Goal: Task Accomplishment & Management: Complete application form

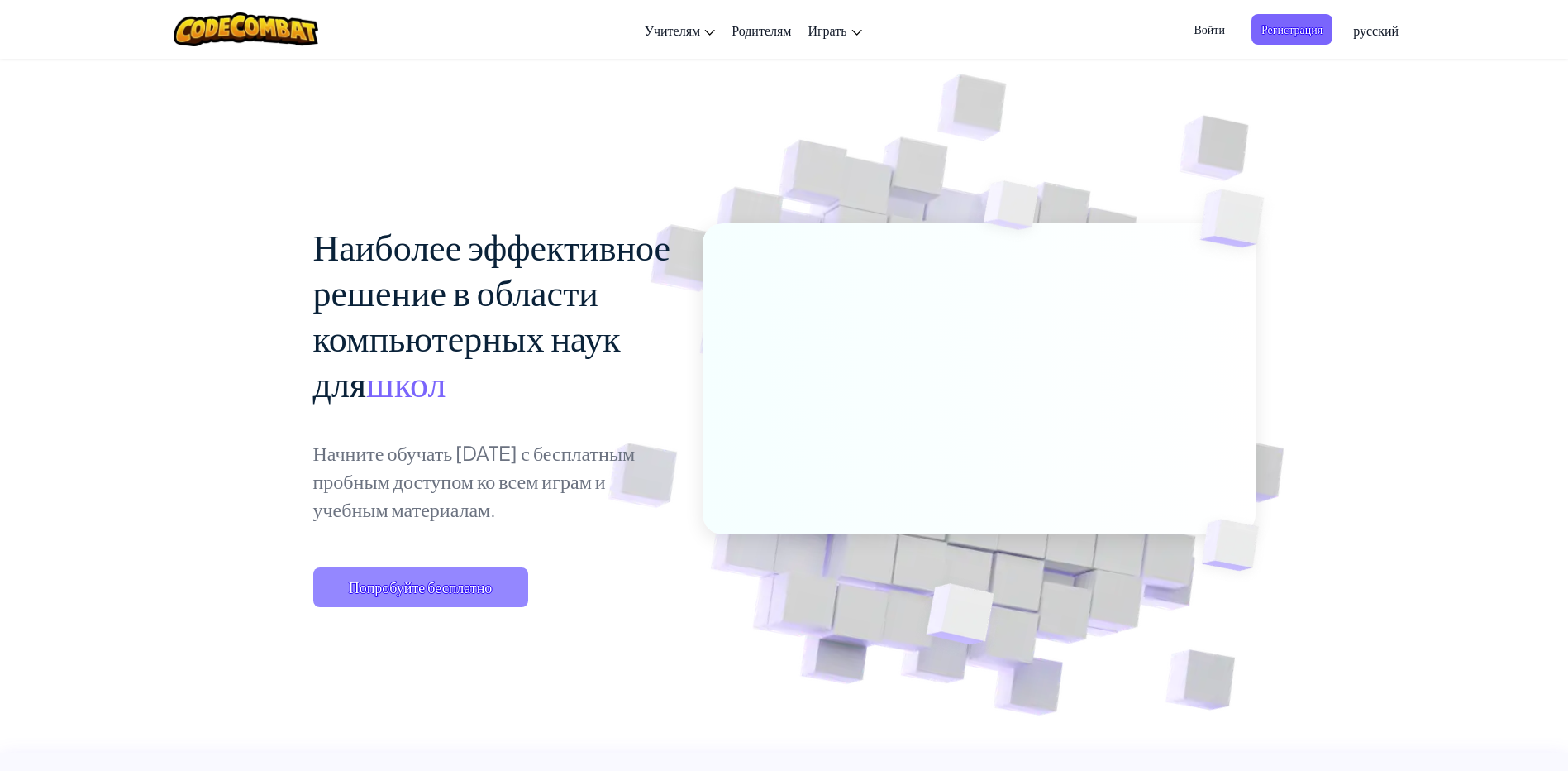
click at [484, 600] on span "Попробуйте бесплатно" at bounding box center [420, 587] width 214 height 40
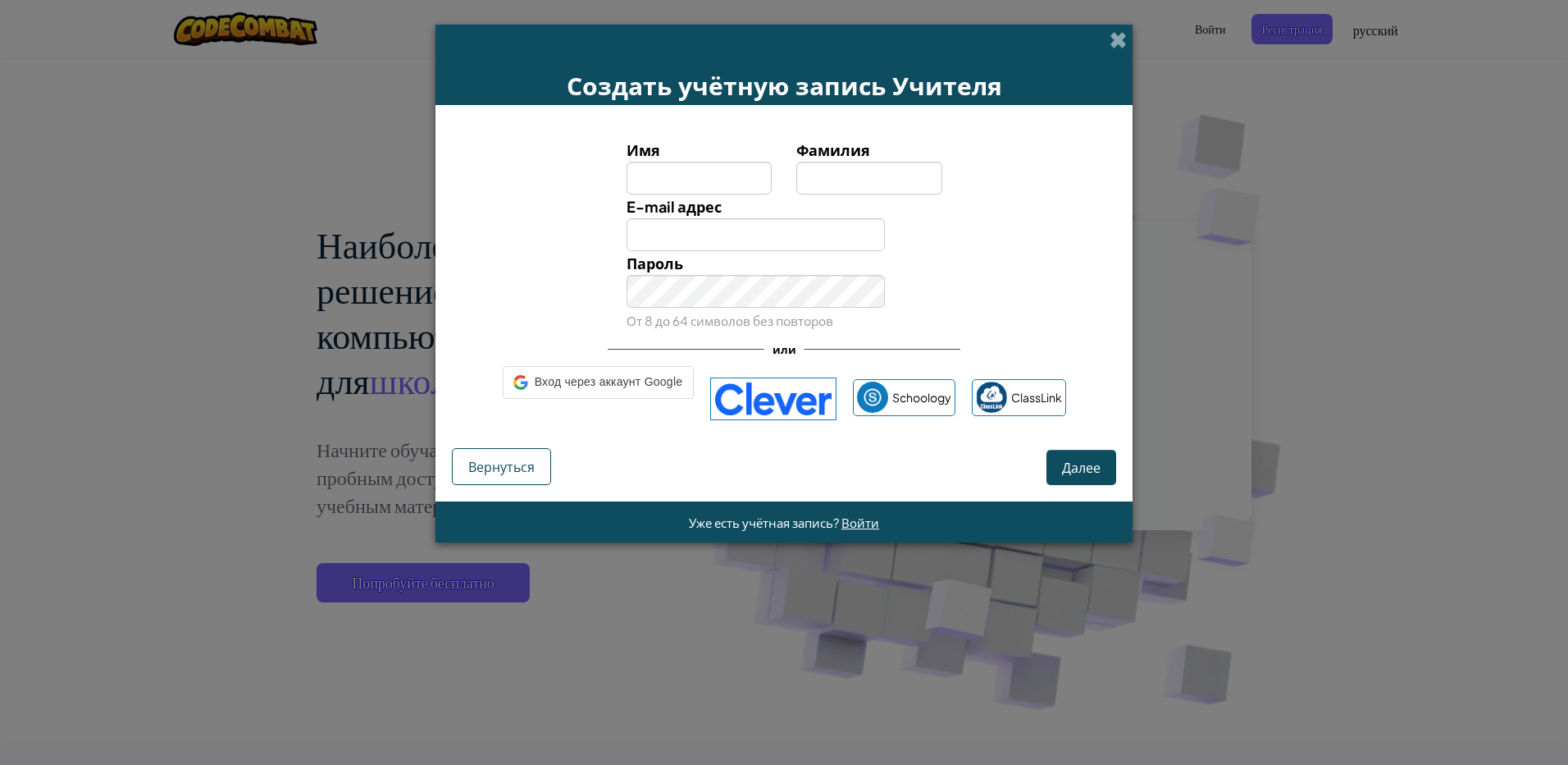
click at [673, 186] on input "Имя" at bounding box center [699, 178] width 146 height 33
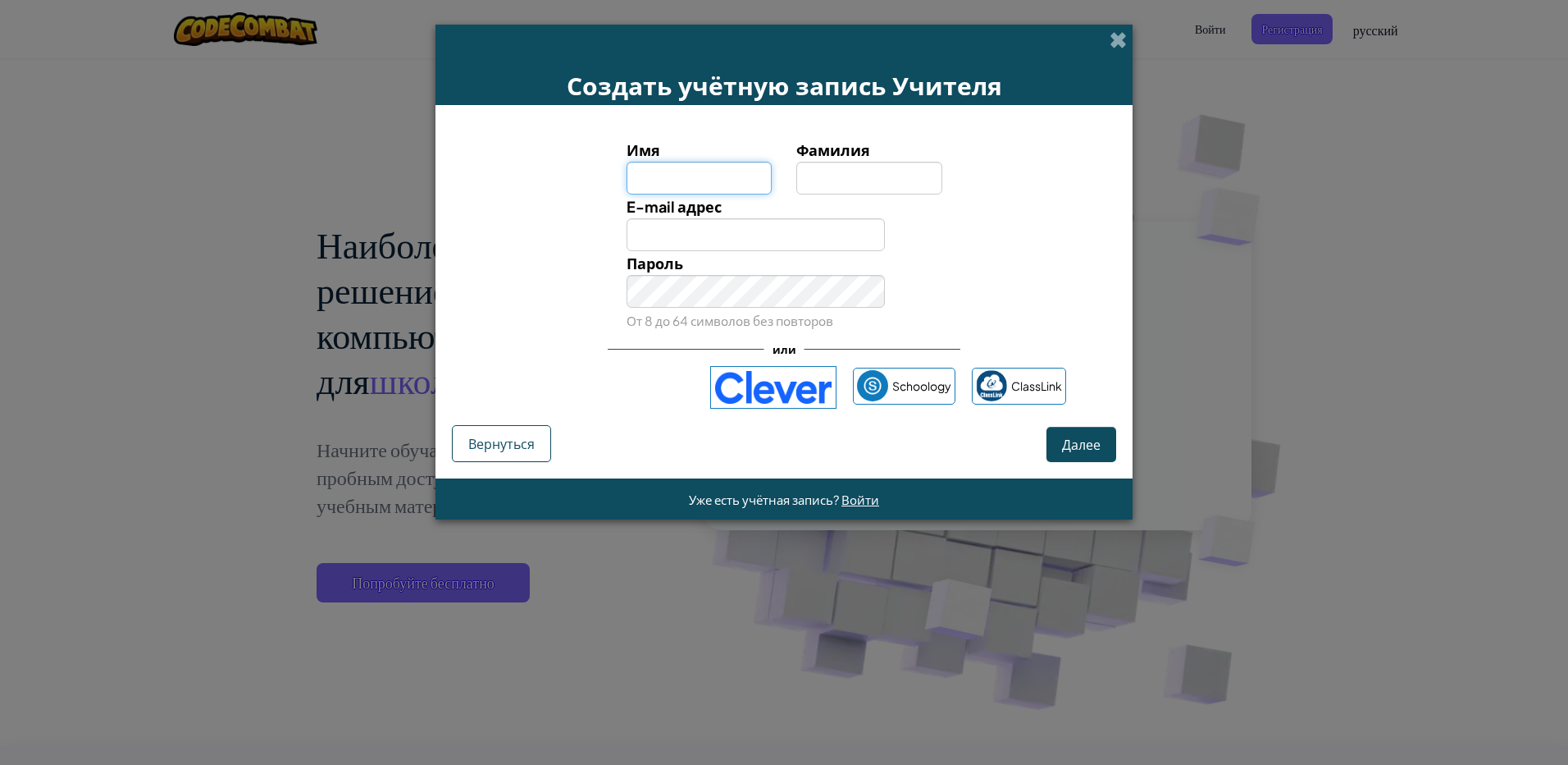
click at [673, 186] on input "Имя" at bounding box center [699, 178] width 146 height 33
type input "[PERSON_NAME]"
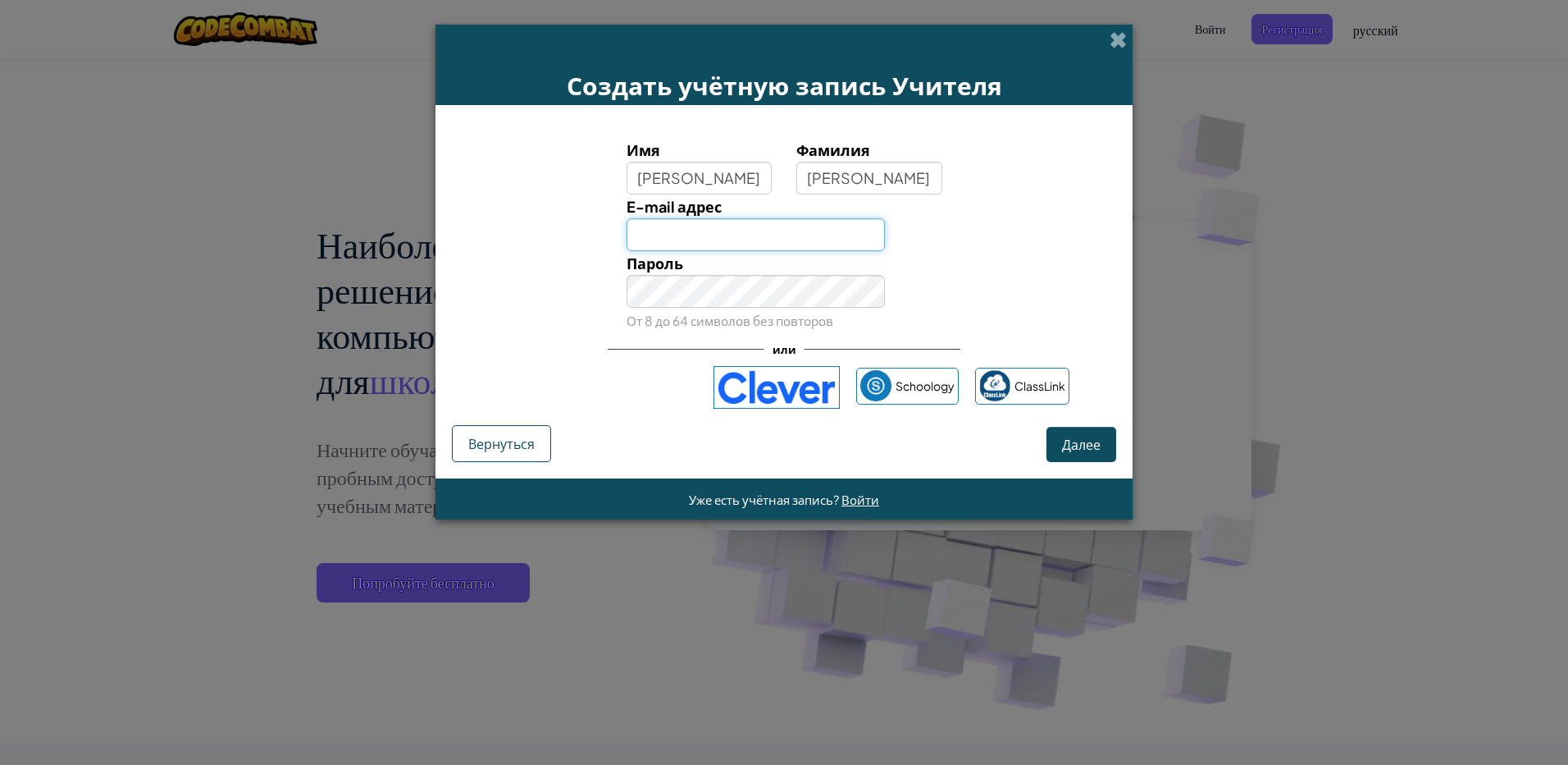
type input "[EMAIL_ADDRESS][DOMAIN_NAME]"
click at [1112, 46] on div "Создать учётную запись Учителя" at bounding box center [784, 65] width 697 height 80
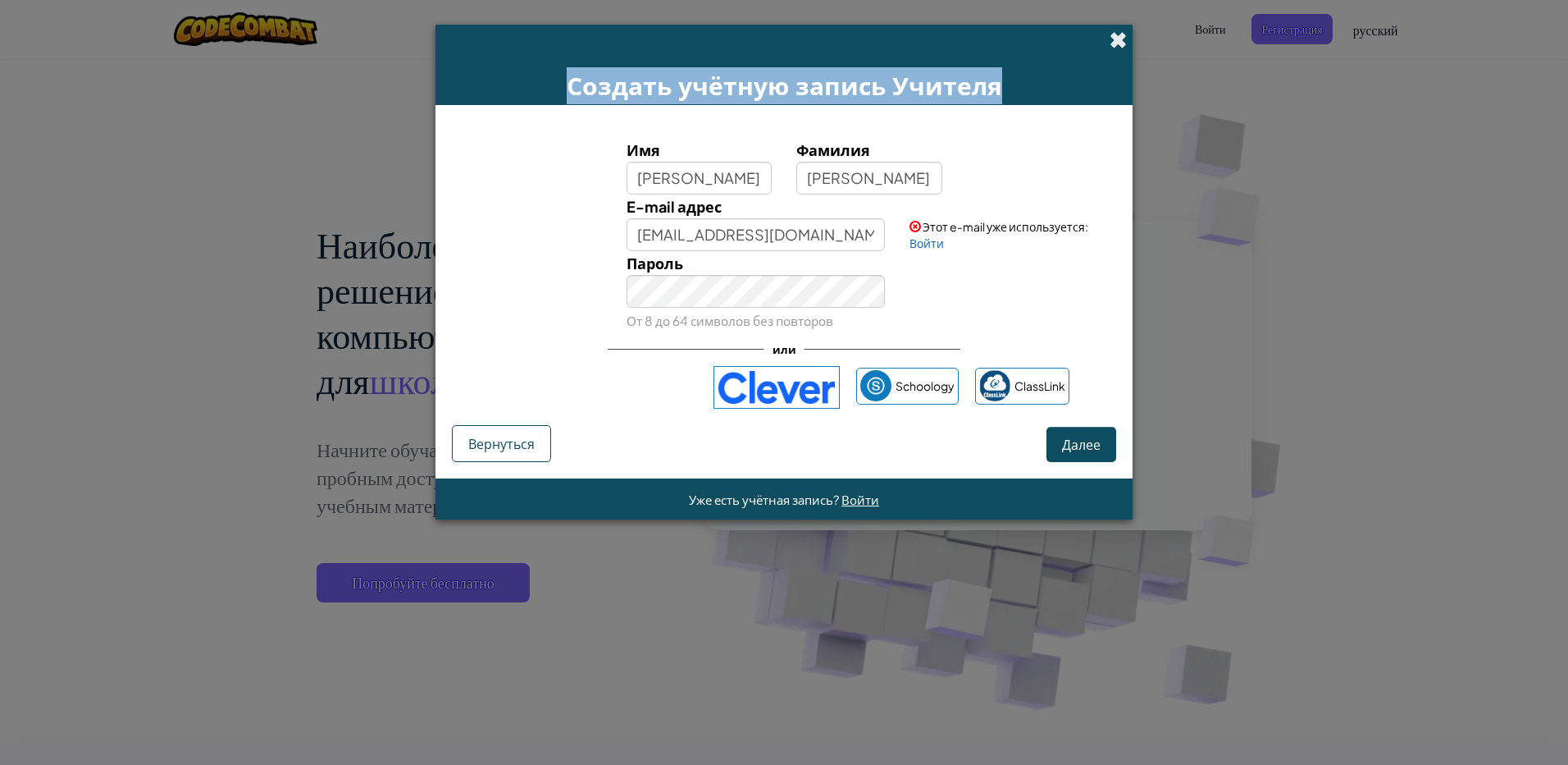
click at [1117, 41] on span at bounding box center [1117, 40] width 18 height 18
